Goal: Find specific page/section: Find specific page/section

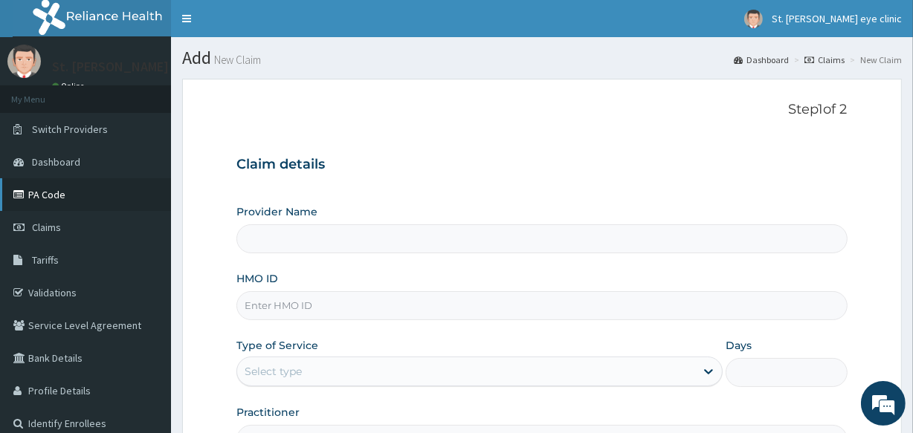
click at [78, 190] on link "PA Code" at bounding box center [85, 194] width 171 height 33
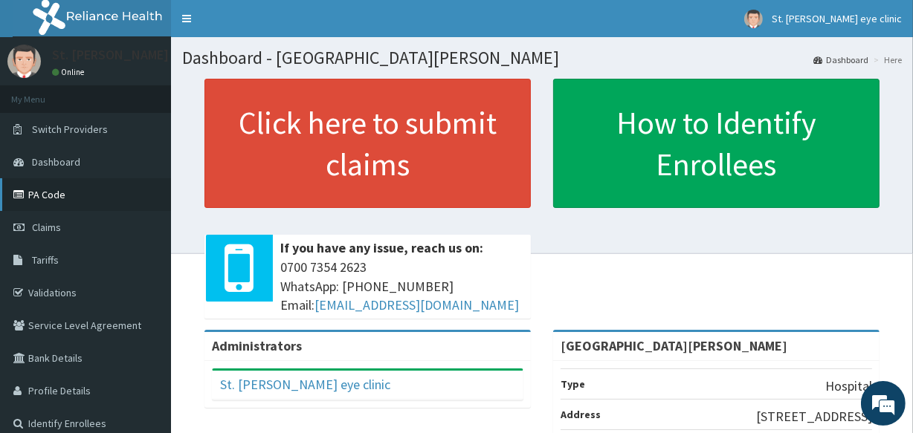
click at [55, 190] on link "PA Code" at bounding box center [85, 194] width 171 height 33
